Goal: Task Accomplishment & Management: Use online tool/utility

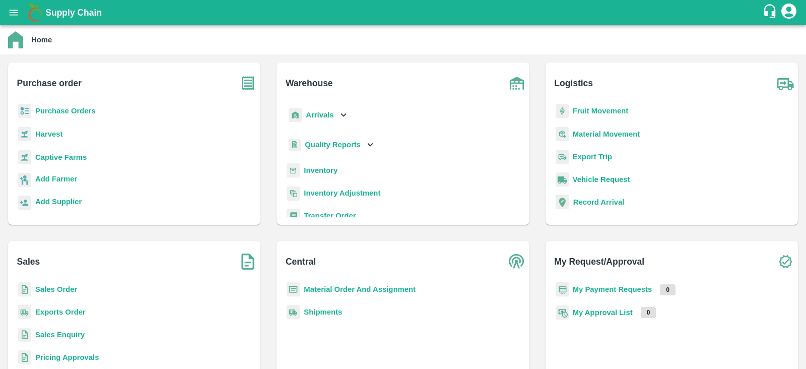
click at [684, 78] on h6 "Logistics" at bounding box center [676, 78] width 244 height 33
click at [643, 65] on h6 "Logistics" at bounding box center [676, 78] width 244 height 33
click at [55, 107] on b "Purchase Orders" at bounding box center [65, 111] width 60 height 8
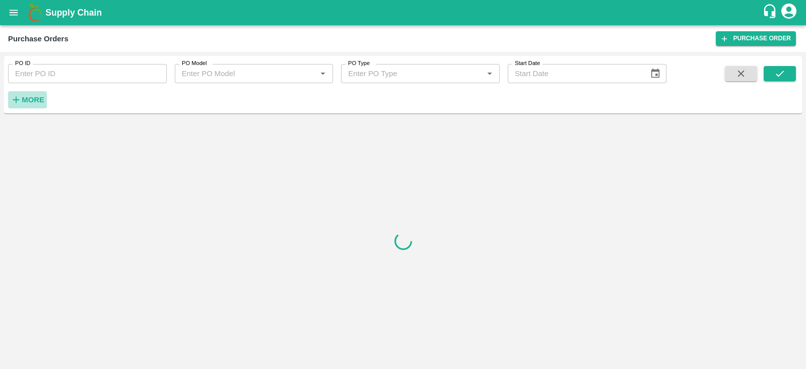
click at [29, 96] on strong "More" at bounding box center [33, 100] width 23 height 8
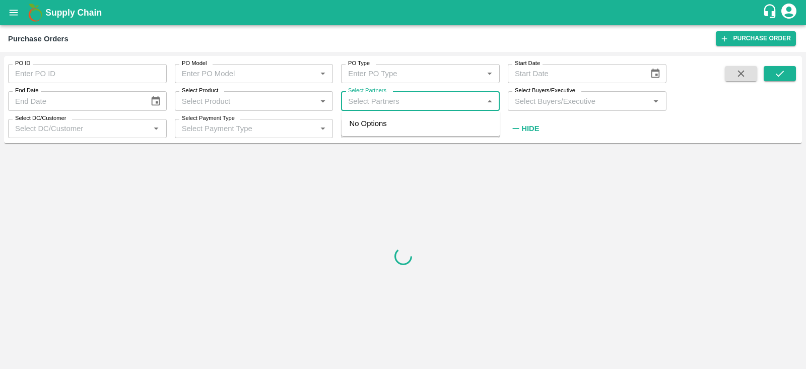
click at [365, 105] on input "Select Partners" at bounding box center [412, 100] width 136 height 13
paste input "8219320350"
type input "8219320350"
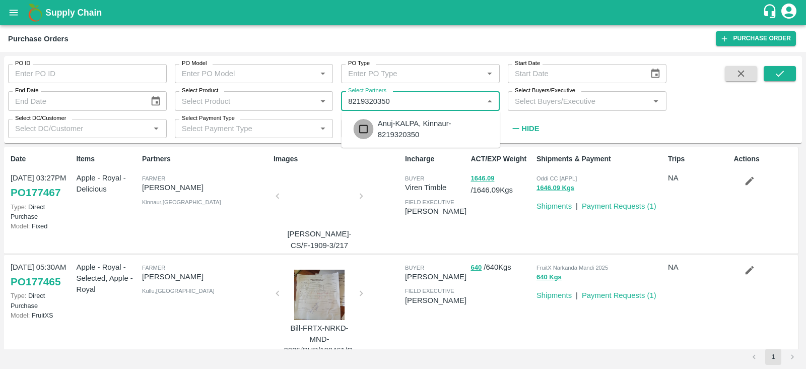
click at [362, 125] on input "checkbox" at bounding box center [363, 129] width 20 height 20
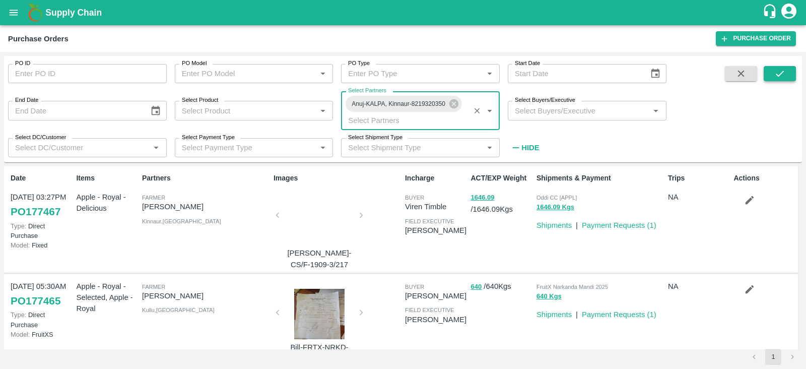
click at [786, 77] on button "submit" at bounding box center [779, 73] width 32 height 15
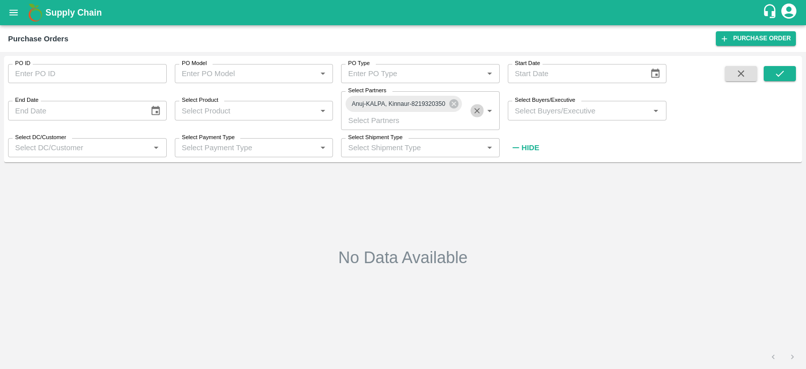
click at [476, 116] on button "Clear" at bounding box center [477, 111] width 14 height 14
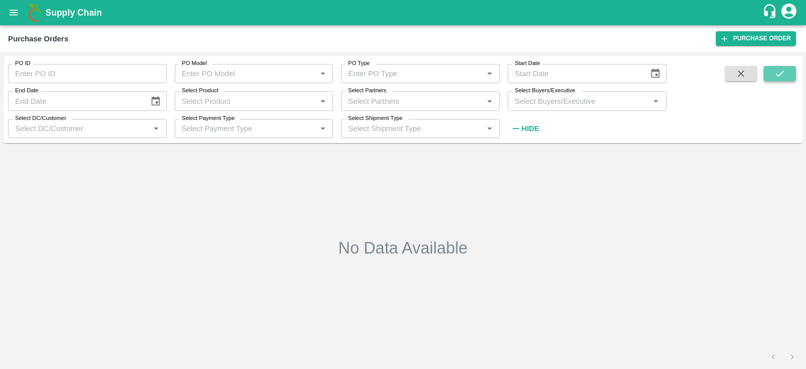
click at [784, 77] on icon "submit" at bounding box center [779, 73] width 11 height 11
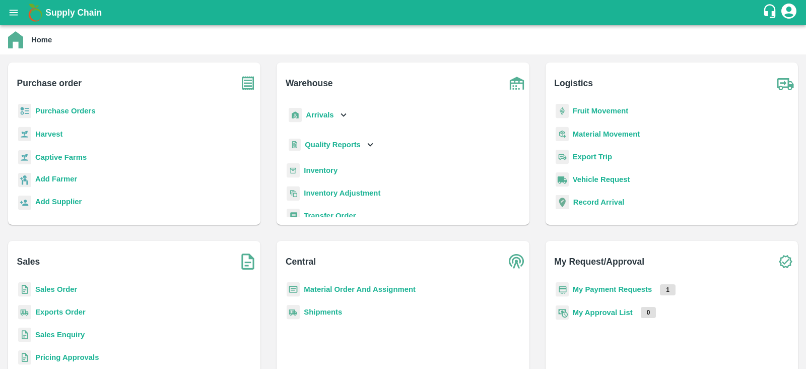
click at [47, 112] on b "Purchase Orders" at bounding box center [65, 111] width 60 height 8
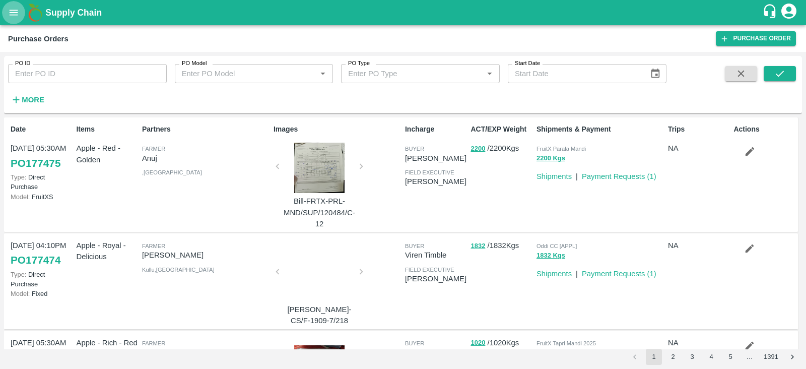
click at [18, 19] on button "open drawer" at bounding box center [13, 12] width 23 height 23
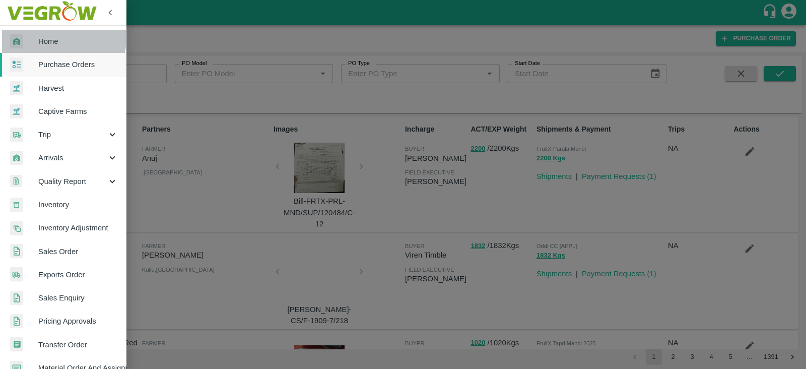
click at [35, 36] on div at bounding box center [24, 41] width 28 height 15
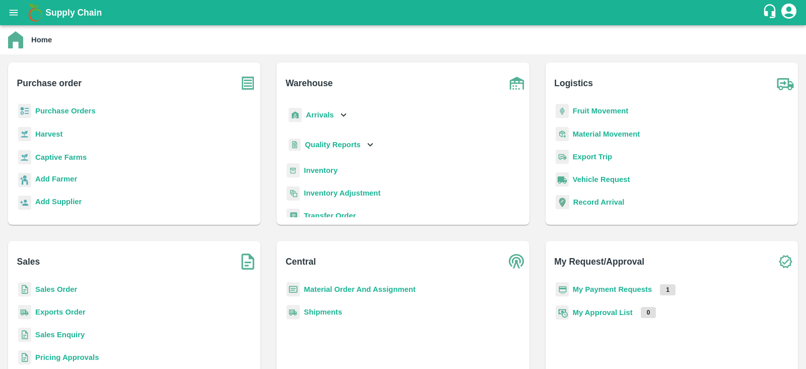
click at [90, 16] on b "Supply Chain" at bounding box center [73, 13] width 56 height 10
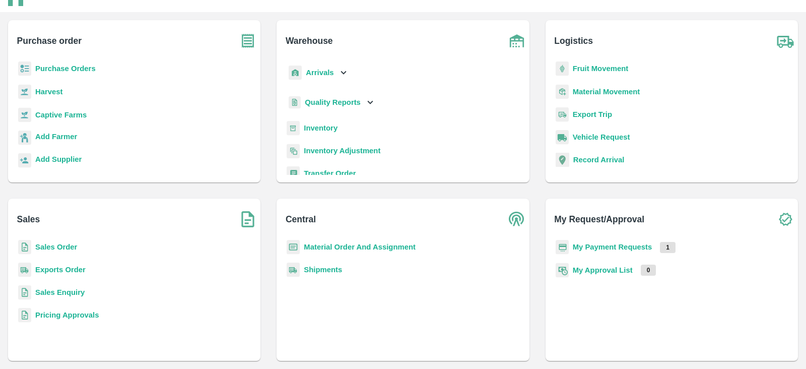
scroll to position [39, 0]
